Goal: Check status: Check status

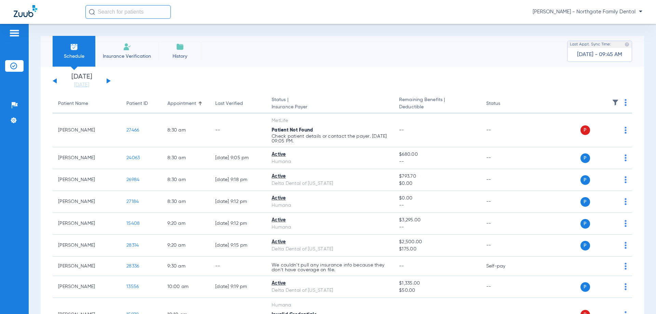
click at [107, 79] on button at bounding box center [109, 80] width 4 height 5
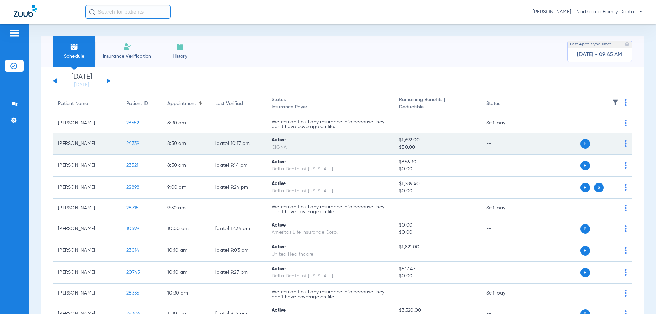
click at [133, 143] on span "24339" at bounding box center [133, 143] width 13 height 5
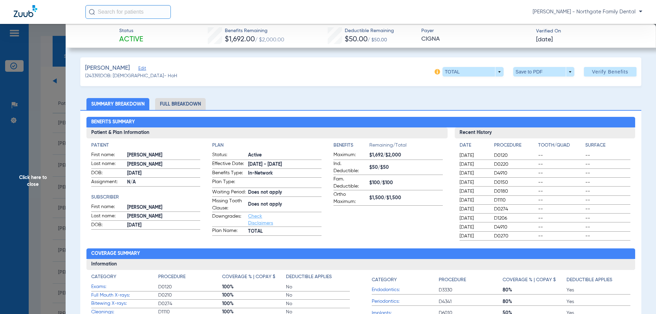
click at [33, 180] on span "Click here to close" at bounding box center [33, 181] width 66 height 314
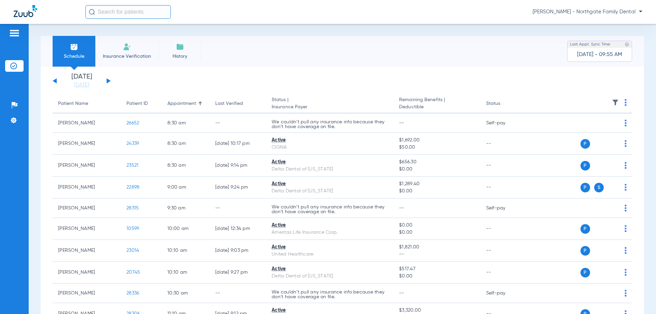
click at [53, 80] on div "[DATE] [DATE] [DATE] [DATE] [DATE] [DATE] [DATE] [DATE] [DATE] [DATE] [DATE] [D…" at bounding box center [82, 81] width 58 height 15
click at [54, 81] on button at bounding box center [55, 80] width 4 height 5
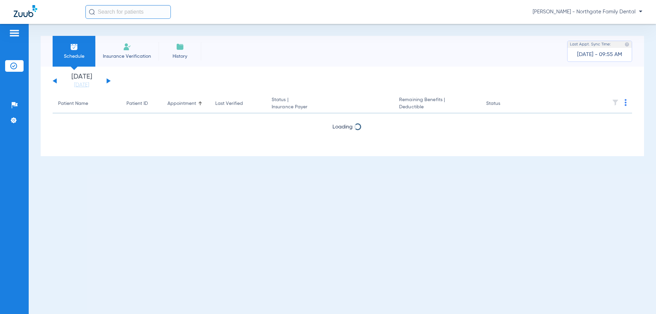
click at [54, 81] on button at bounding box center [55, 80] width 4 height 5
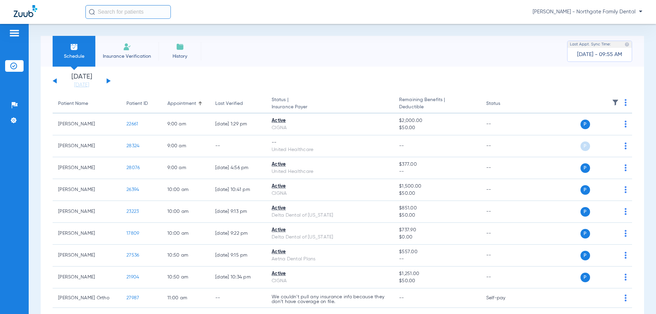
click at [54, 81] on button at bounding box center [55, 80] width 4 height 5
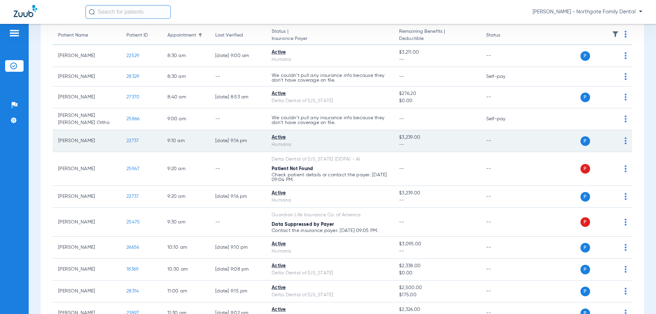
scroll to position [103, 0]
